Goal: Find specific page/section: Find specific page/section

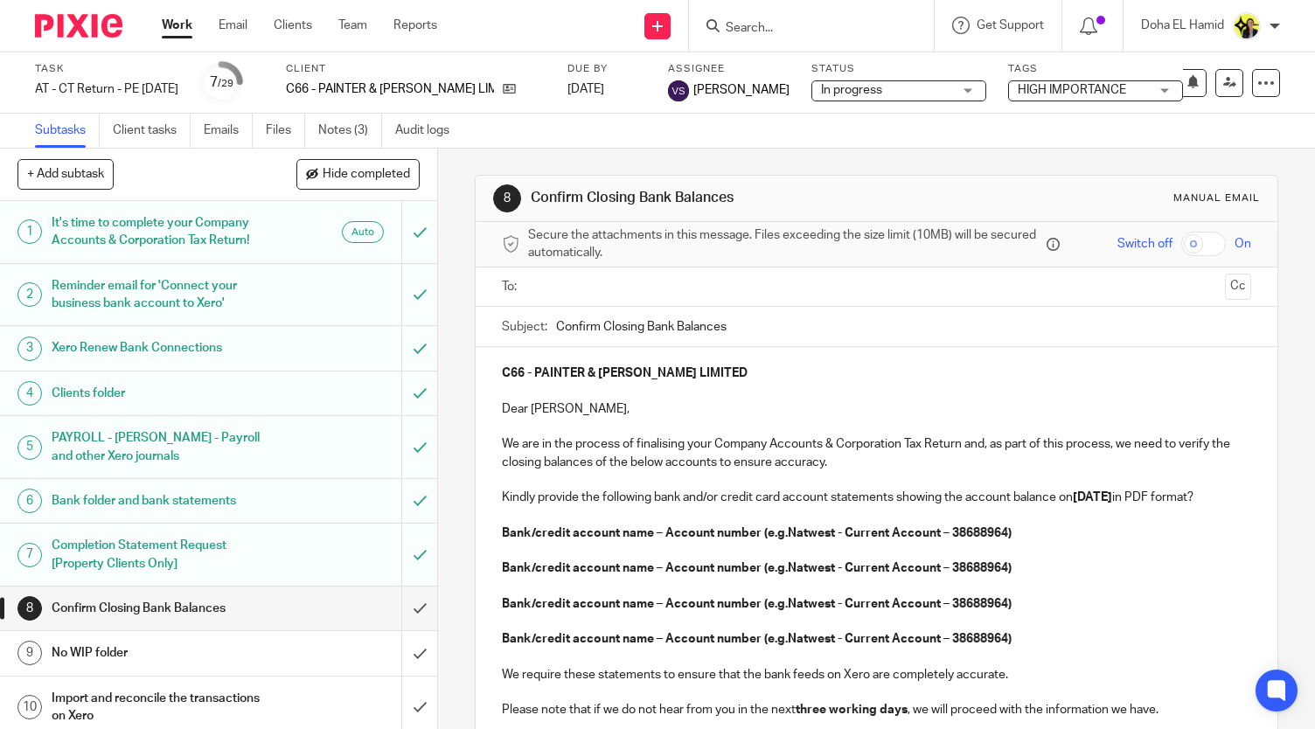
click at [749, 31] on input "Search" at bounding box center [802, 29] width 157 height 16
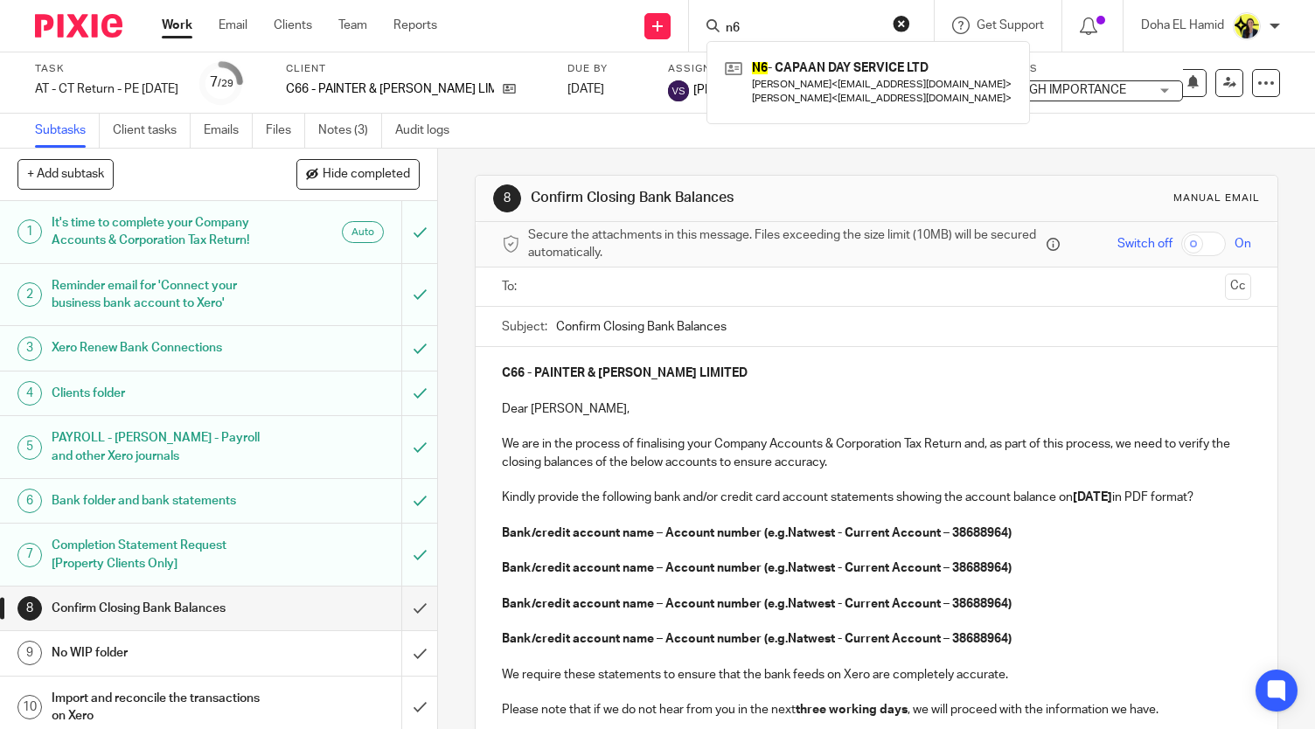
type input "n6"
click at [647, 121] on div "Subtasks Client tasks Emails Files Notes (3) Audit logs" at bounding box center [657, 131] width 1315 height 35
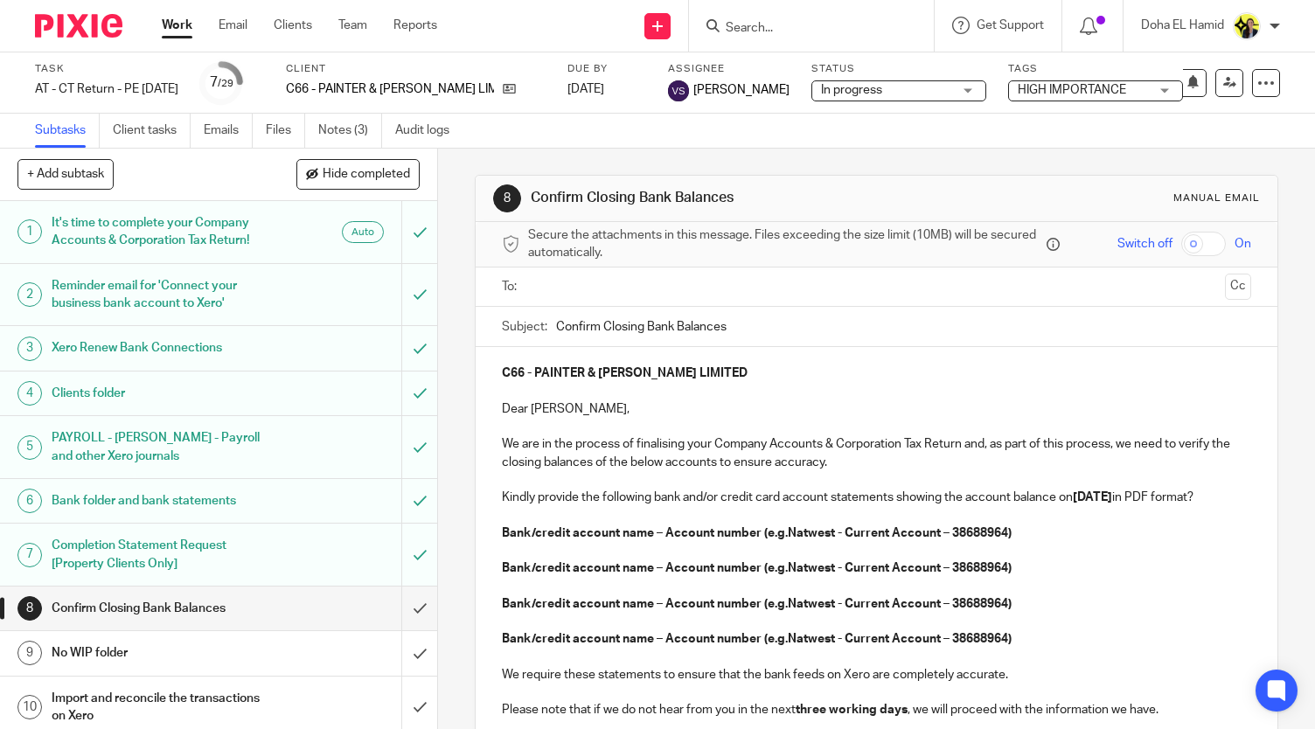
click at [775, 22] on input "Search" at bounding box center [802, 29] width 157 height 16
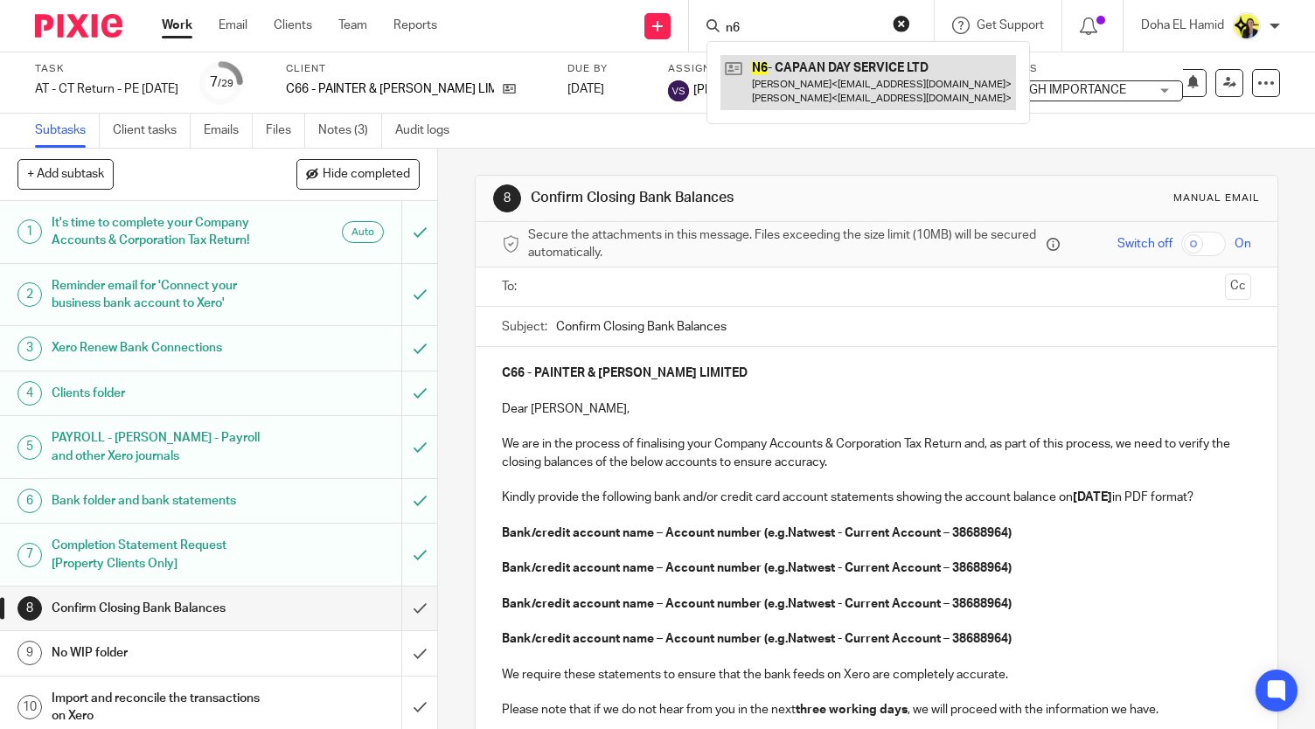
type input "n6"
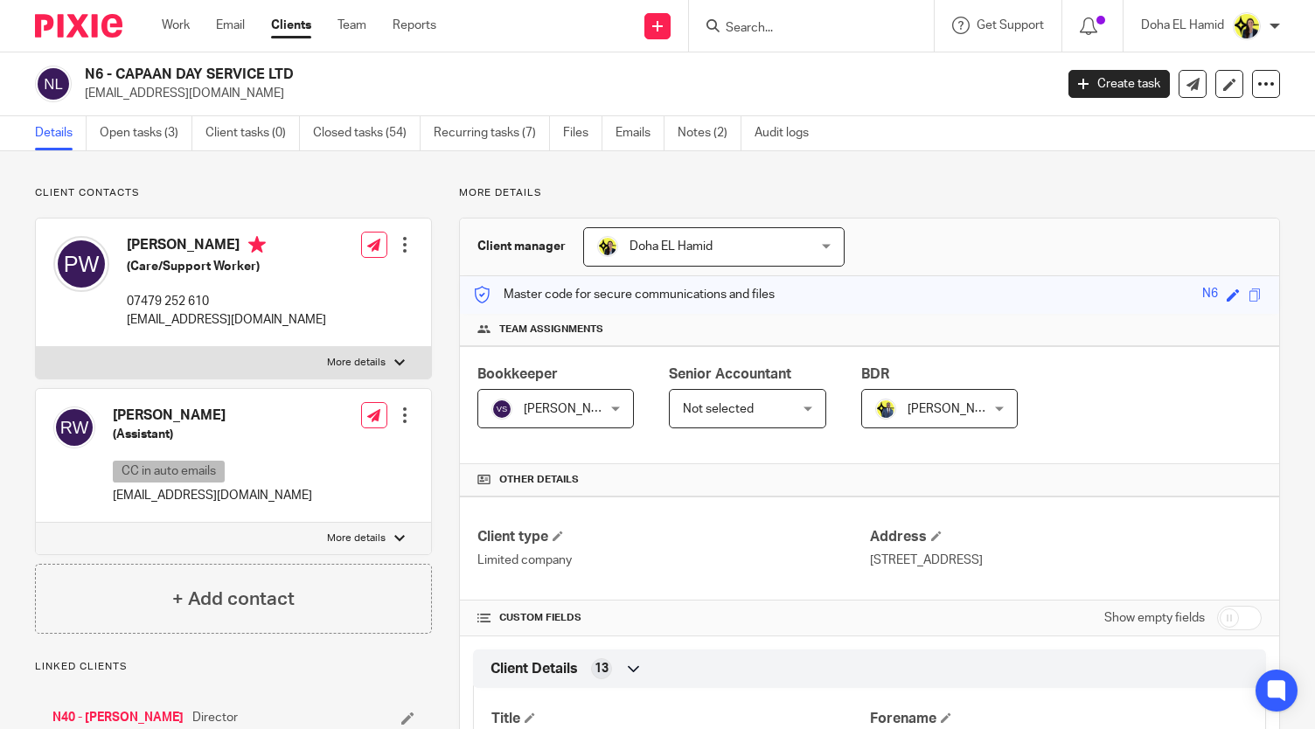
click at [198, 86] on p "[EMAIL_ADDRESS][DOMAIN_NAME]" at bounding box center [564, 93] width 958 height 17
drag, startPoint x: 303, startPoint y: 64, endPoint x: 119, endPoint y: 57, distance: 184.6
click at [119, 57] on div "N6 - CAPAAN DAY SERVICE LTD [EMAIL_ADDRESS][DOMAIN_NAME] Create task Update fro…" at bounding box center [657, 84] width 1315 height 64
copy h2 "CAPAAN DAY SERVICE LTD"
